Goal: Navigation & Orientation: Find specific page/section

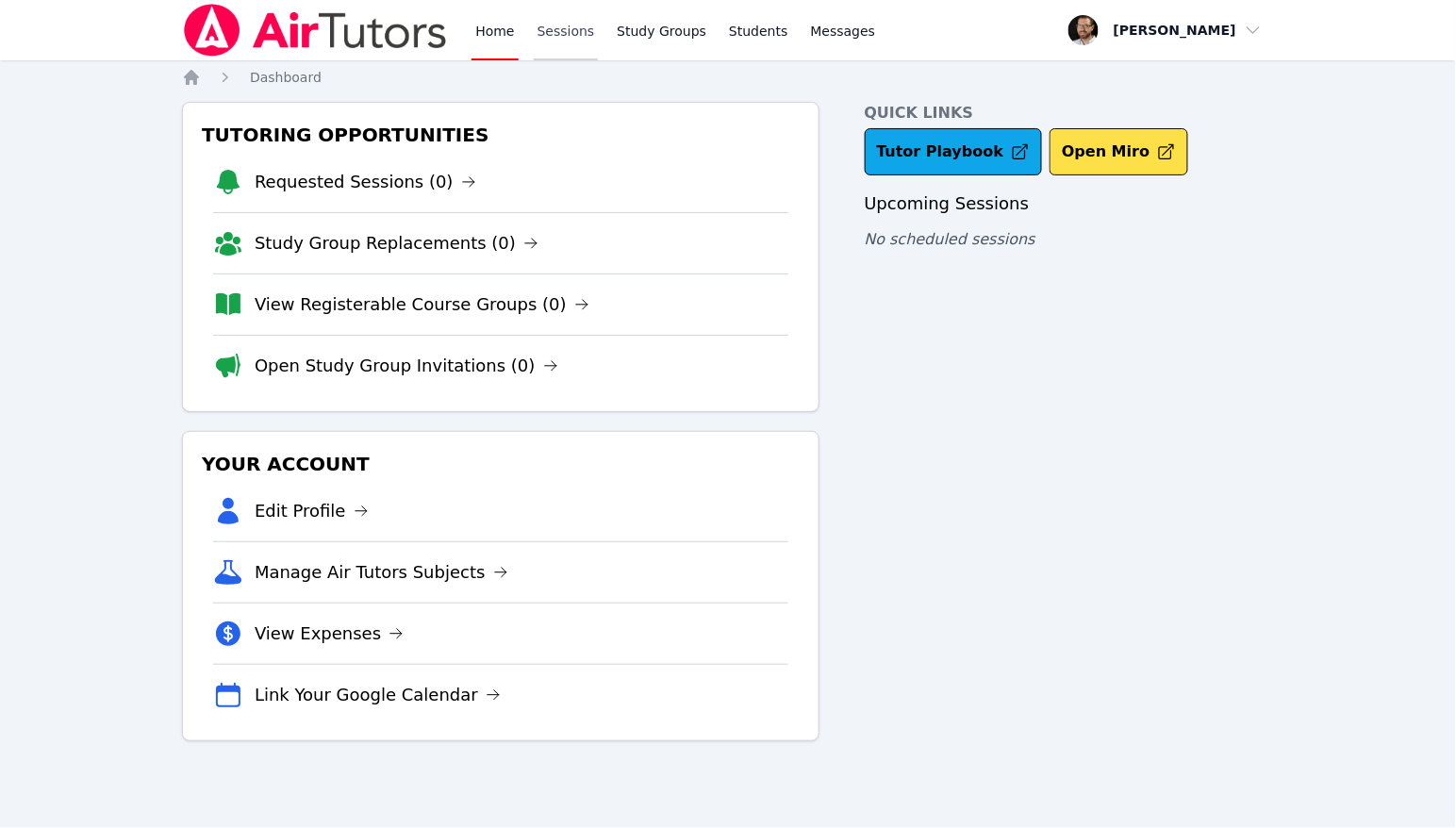
click at [585, 39] on link "Sessions" at bounding box center [566, 30] width 65 height 60
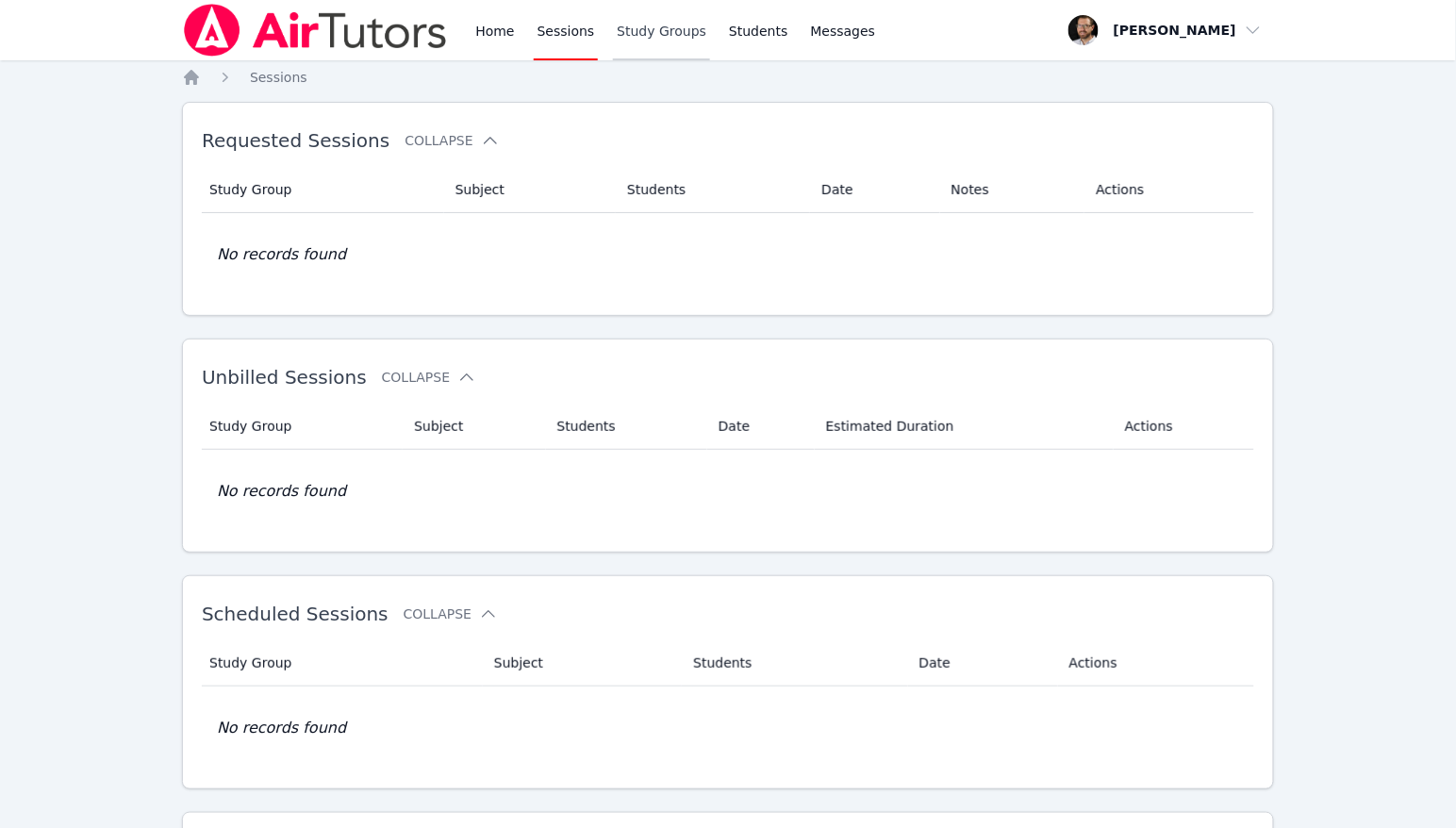
click at [631, 40] on link "Study Groups" at bounding box center [661, 30] width 97 height 60
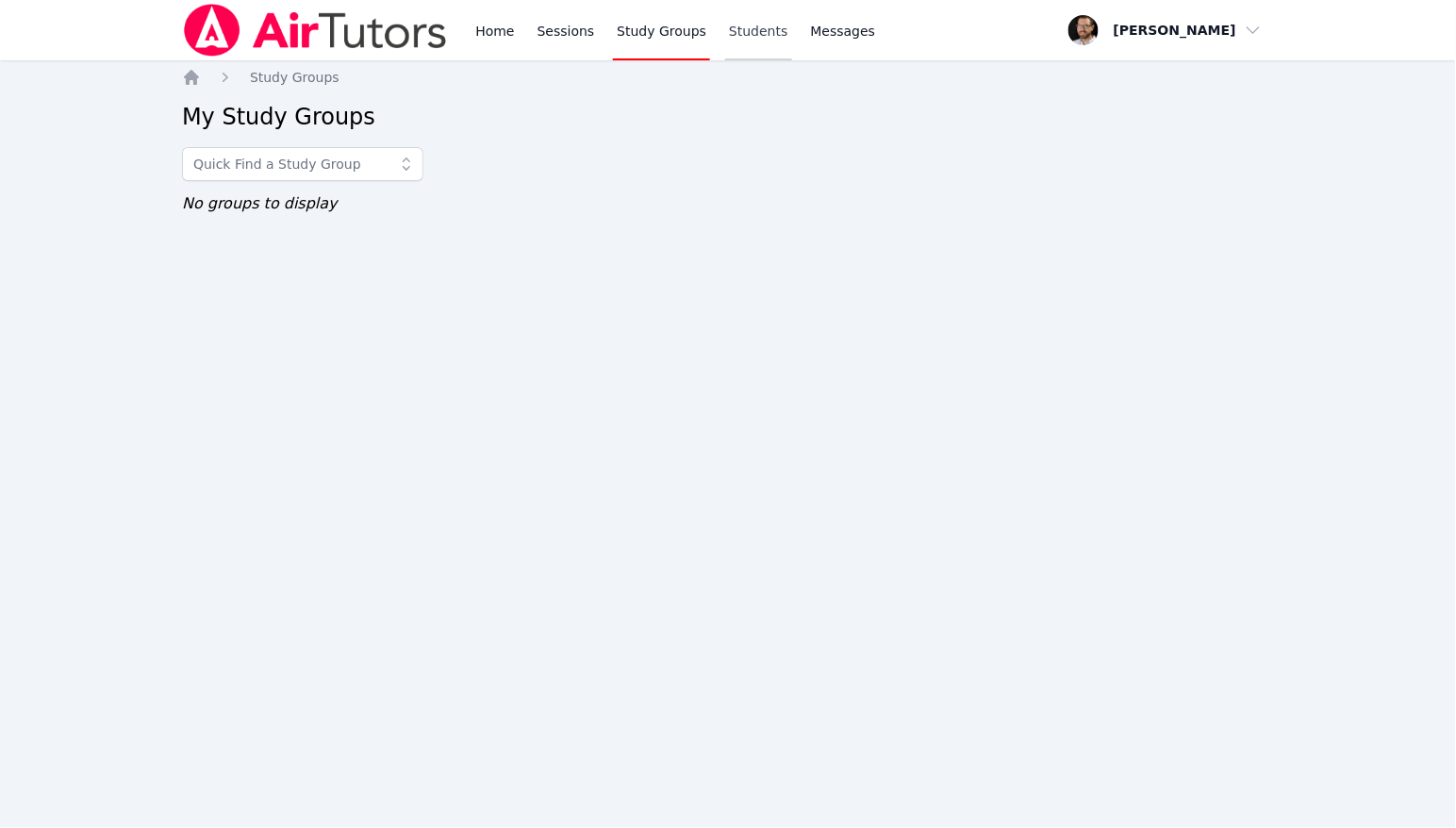
click at [750, 32] on link "Students" at bounding box center [758, 30] width 66 height 60
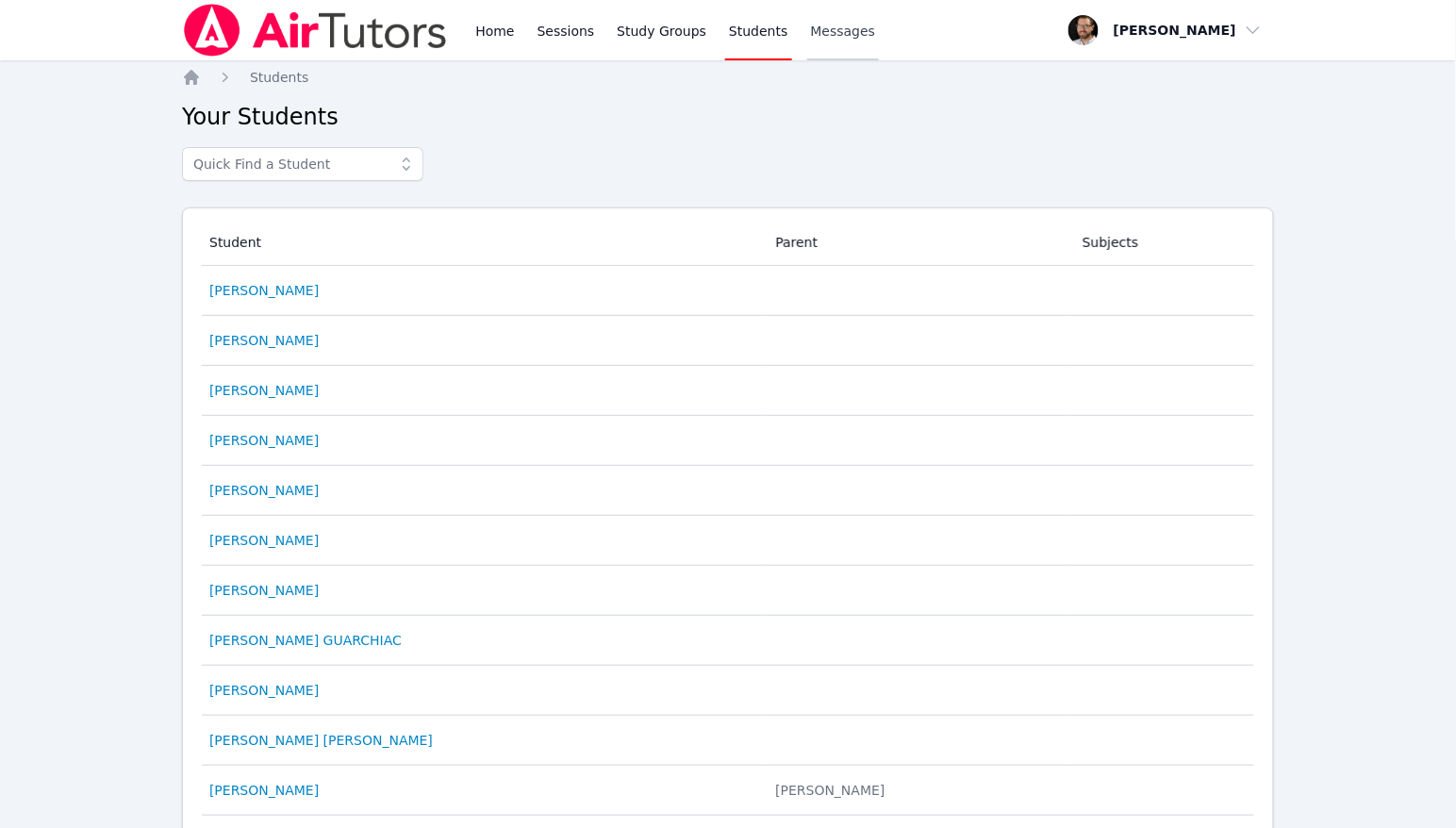
click at [819, 28] on span "Messages" at bounding box center [843, 31] width 65 height 19
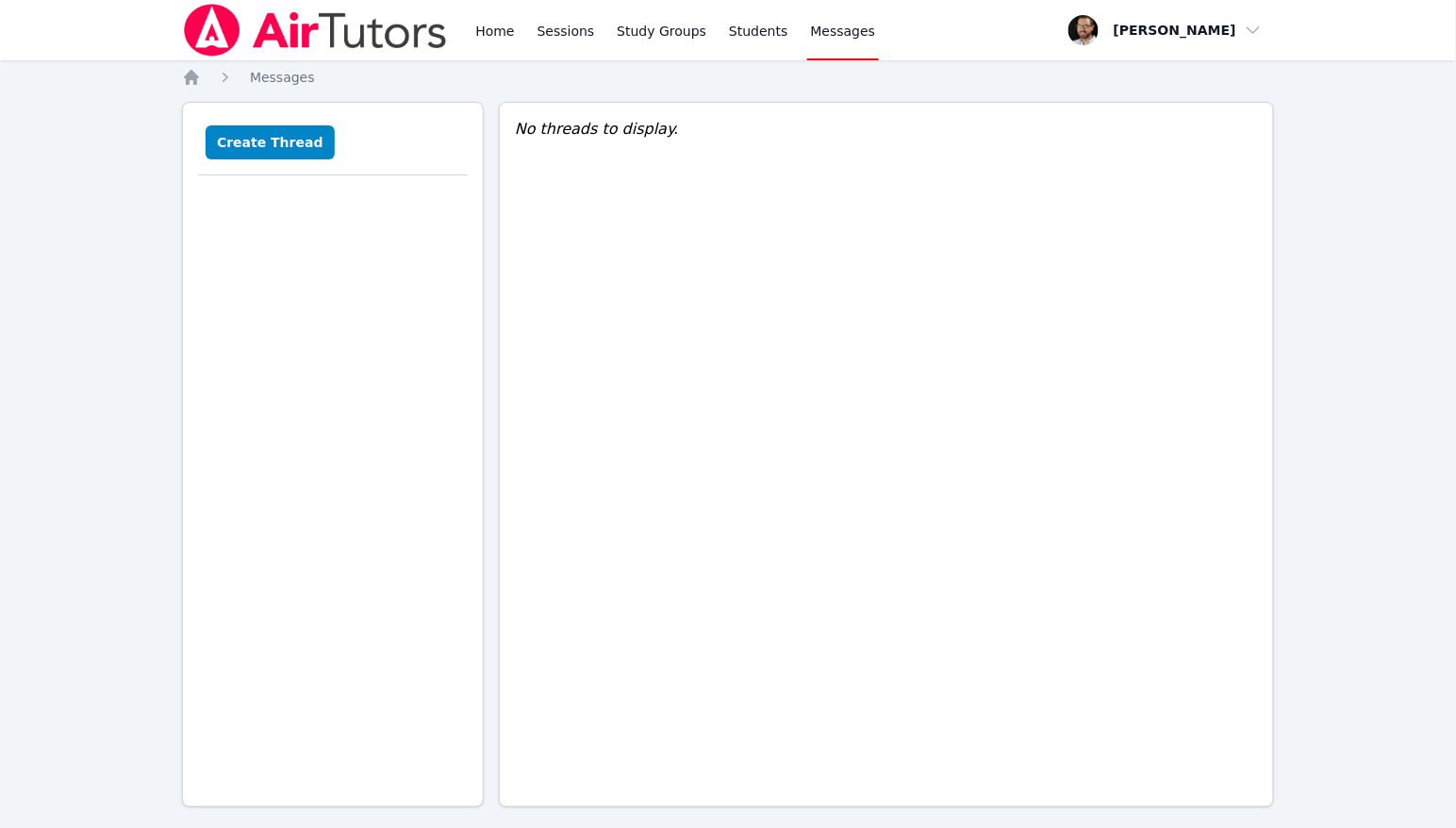
click at [1187, 36] on span "button" at bounding box center [1165, 30] width 206 height 42
click at [1138, 70] on link "Profile" at bounding box center [1172, 73] width 181 height 34
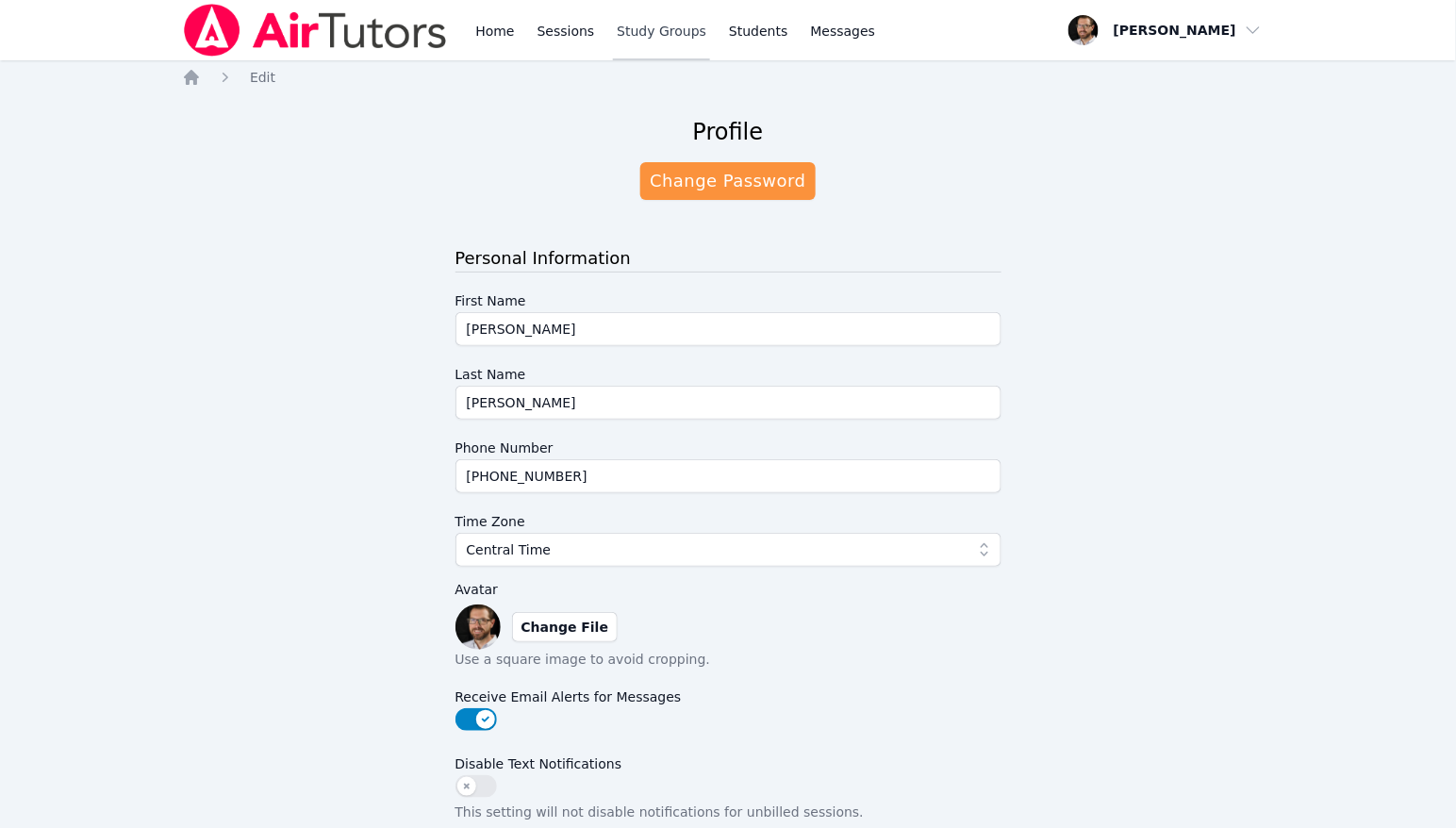
click at [644, 36] on link "Study Groups" at bounding box center [661, 30] width 97 height 60
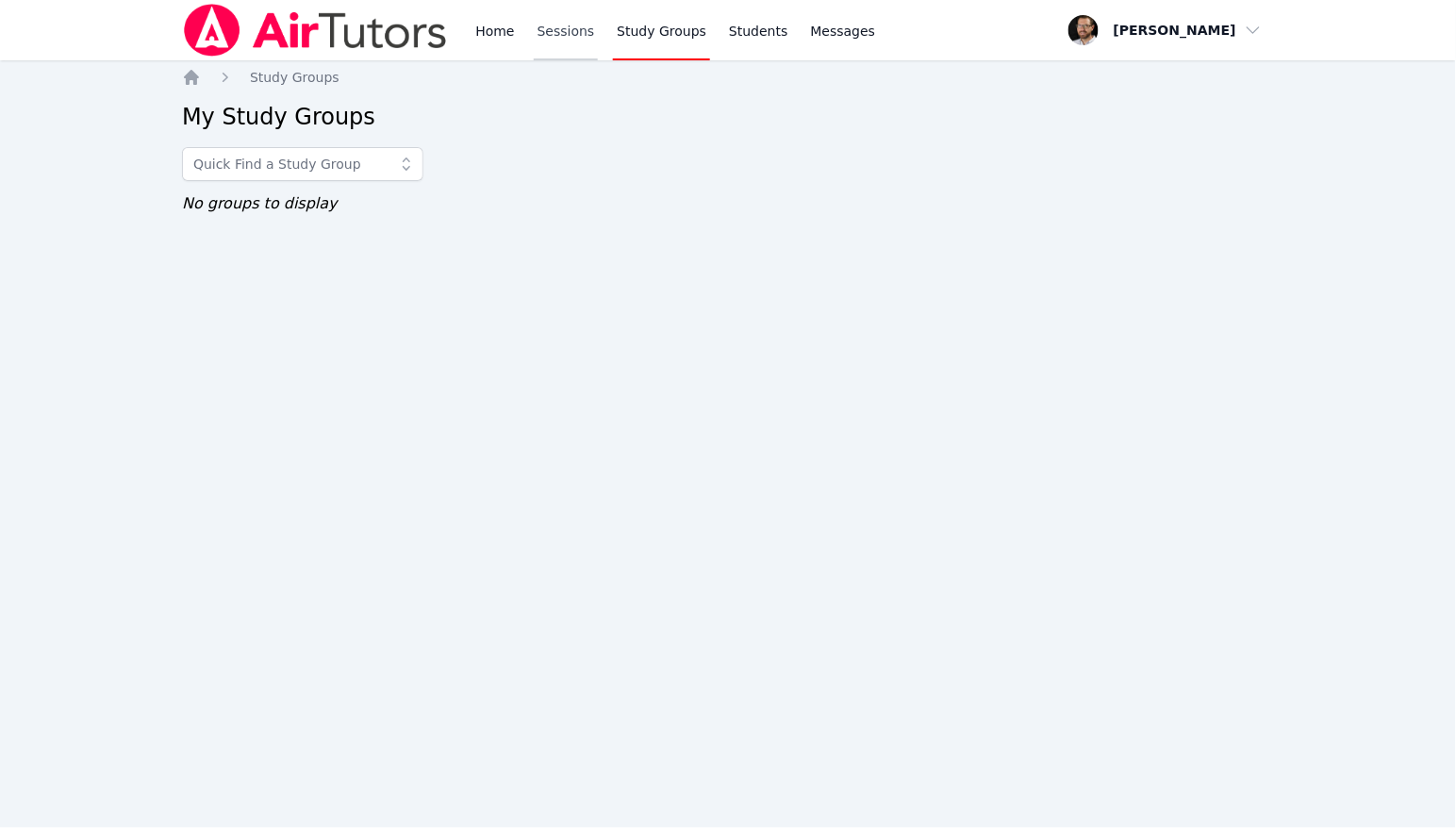
click at [557, 41] on link "Sessions" at bounding box center [566, 30] width 65 height 60
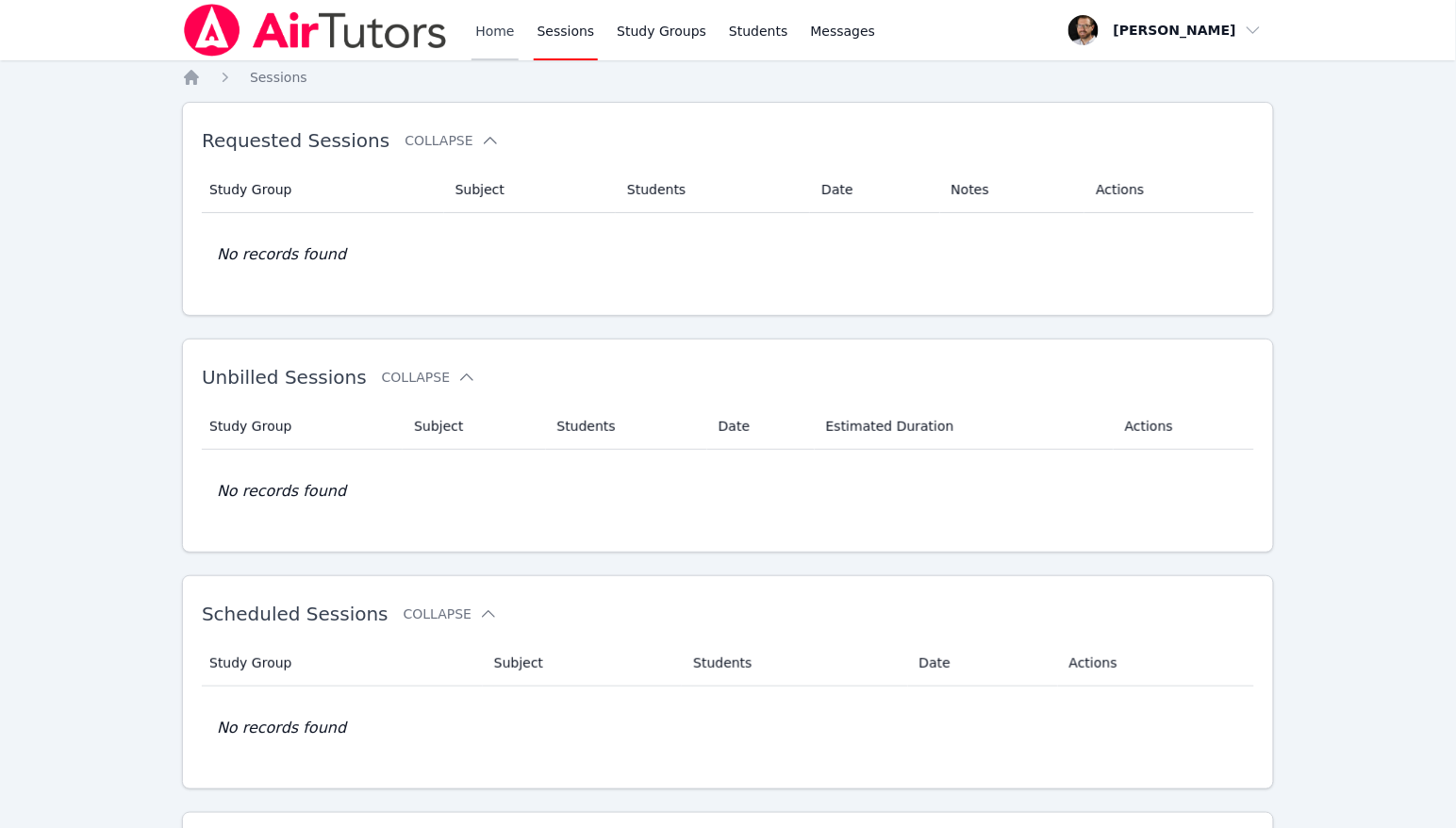
click at [503, 41] on link "Home" at bounding box center [495, 30] width 46 height 60
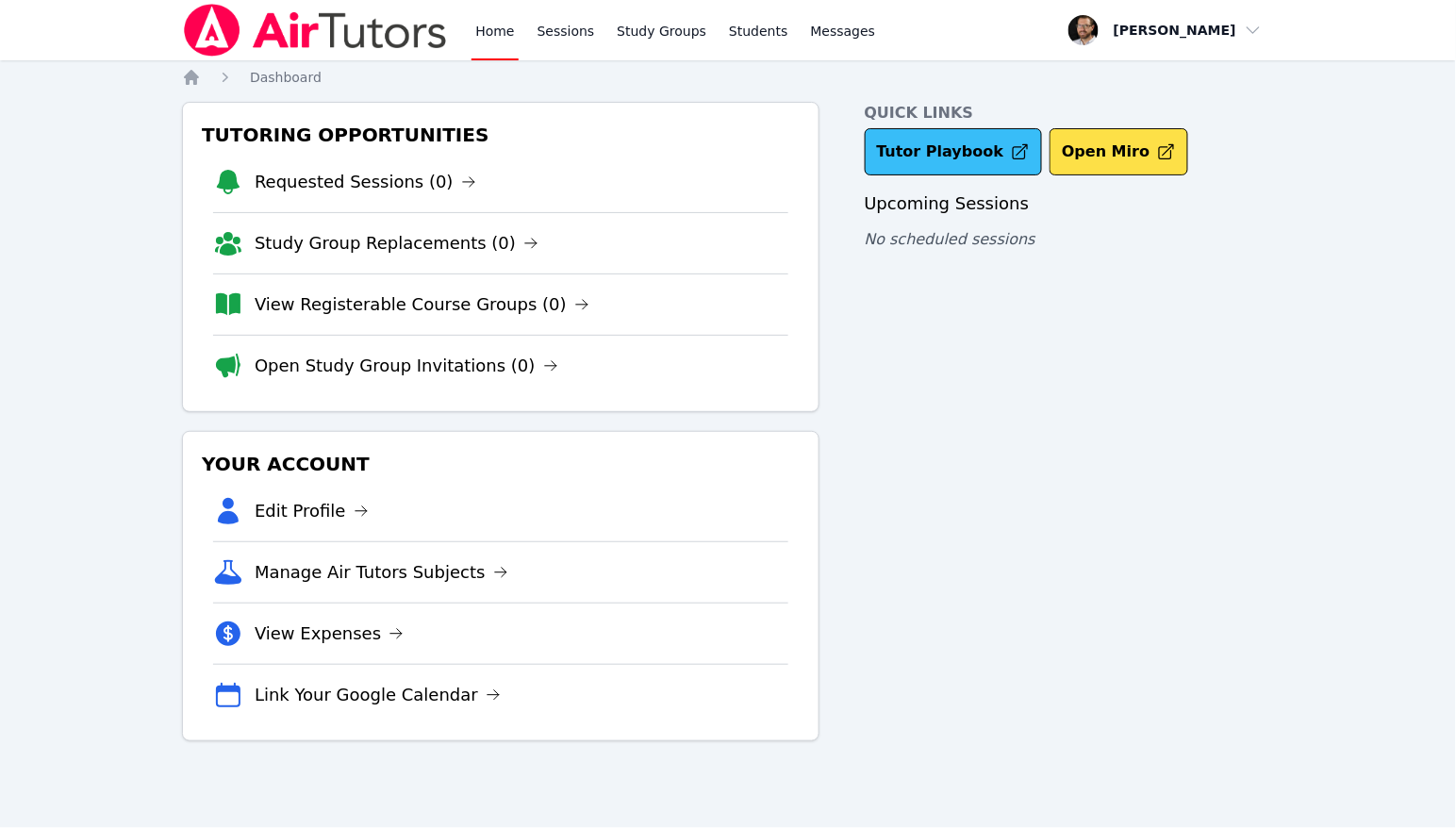
click at [988, 154] on link "Tutor Playbook" at bounding box center [953, 151] width 178 height 47
